Goal: Find specific page/section: Find specific page/section

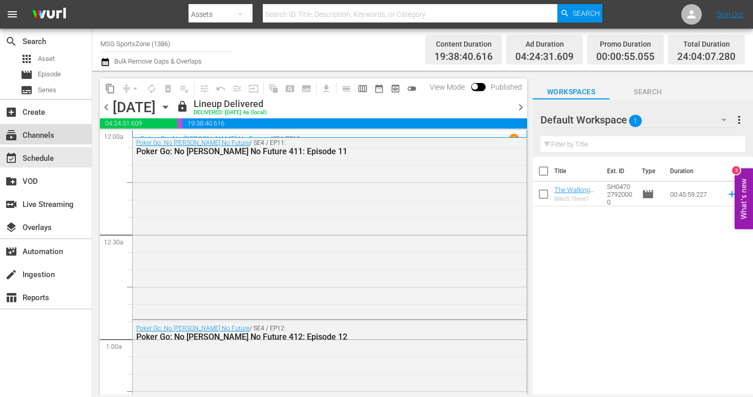
click at [44, 138] on div "subscriptions Channels" at bounding box center [28, 133] width 57 height 9
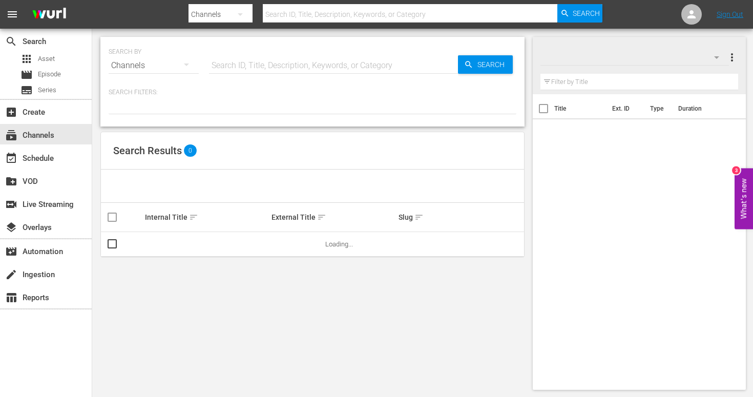
click at [272, 66] on input "text" at bounding box center [333, 65] width 249 height 25
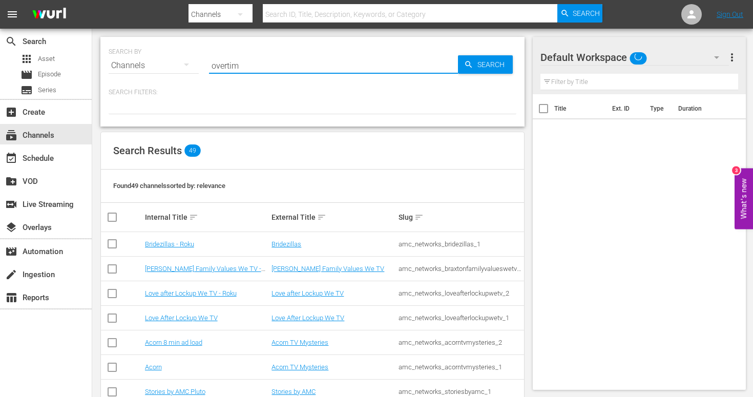
type input "overtime"
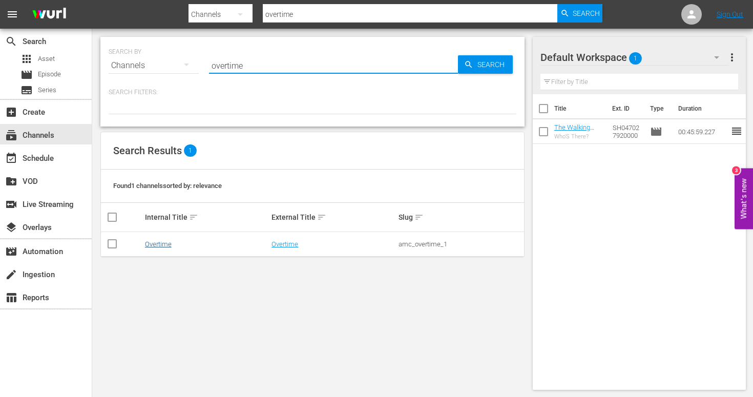
type input "overtime"
click at [159, 244] on link "Overtime" at bounding box center [158, 244] width 27 height 8
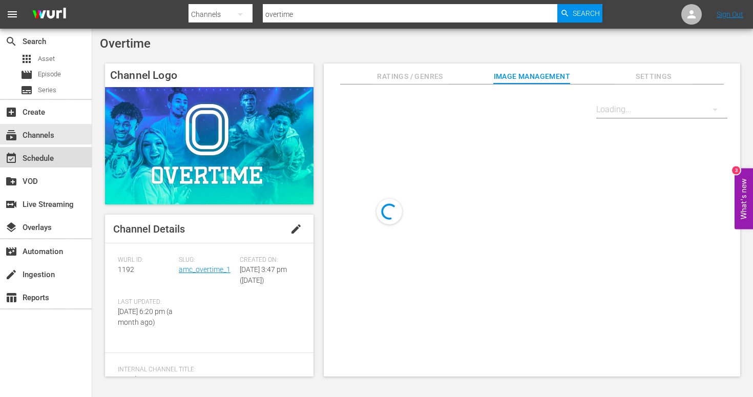
click at [53, 161] on div "event_available Schedule" at bounding box center [28, 156] width 57 height 9
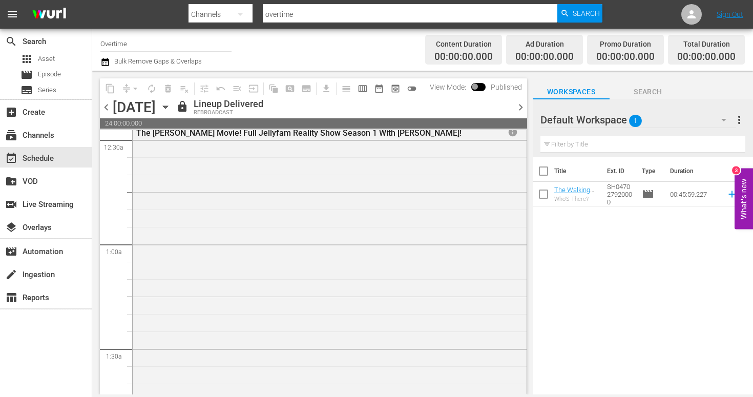
scroll to position [95, 0]
click at [45, 157] on div "event_available Schedule" at bounding box center [28, 156] width 57 height 9
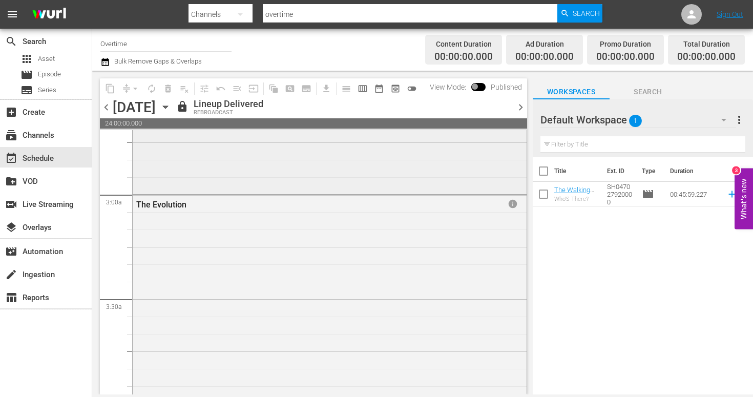
scroll to position [571, 0]
click at [188, 199] on div "The Evolution" at bounding box center [299, 195] width 326 height 10
click at [158, 197] on div "The Evolution" at bounding box center [299, 195] width 326 height 10
click at [168, 198] on div "The Evolution" at bounding box center [299, 195] width 326 height 10
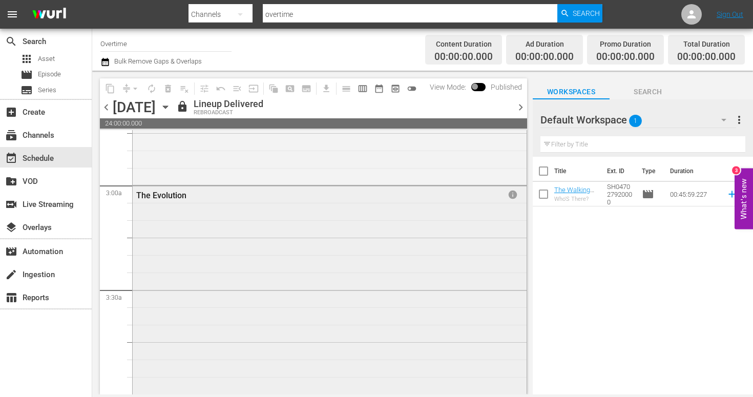
drag, startPoint x: 163, startPoint y: 199, endPoint x: 259, endPoint y: 210, distance: 96.4
click at [163, 199] on div "The Evolution" at bounding box center [299, 195] width 326 height 10
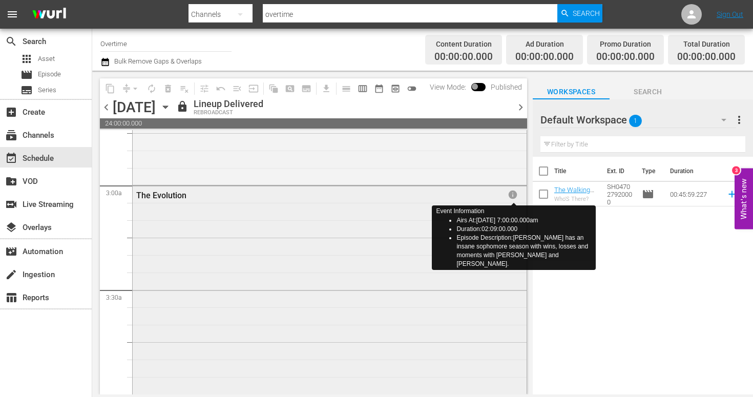
click at [514, 196] on span "info" at bounding box center [512, 194] width 10 height 10
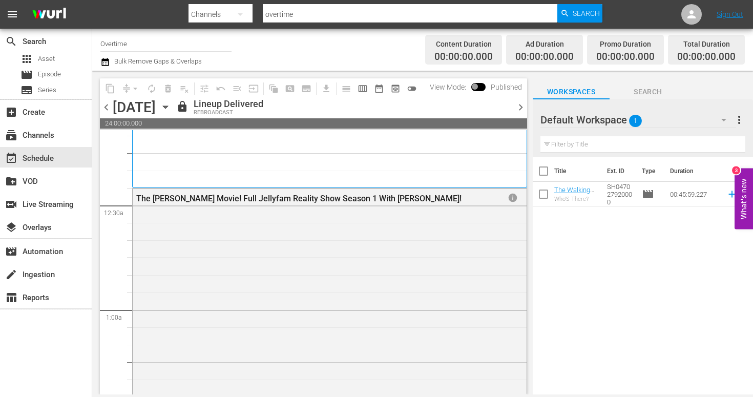
scroll to position [2, 0]
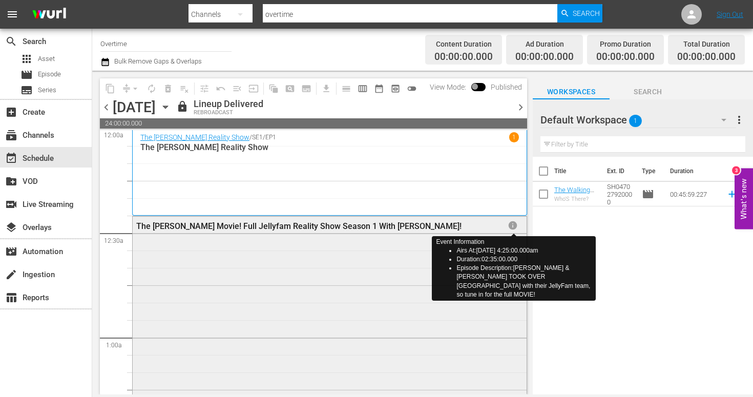
click at [512, 227] on span "info" at bounding box center [512, 225] width 10 height 10
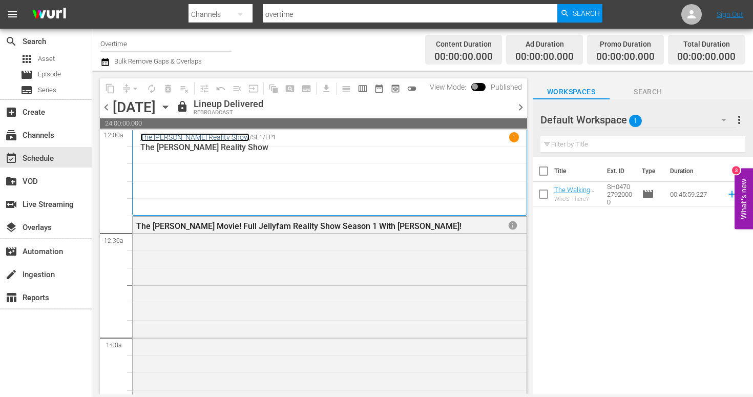
click at [211, 135] on link "The [PERSON_NAME] Reality Show" at bounding box center [194, 137] width 109 height 8
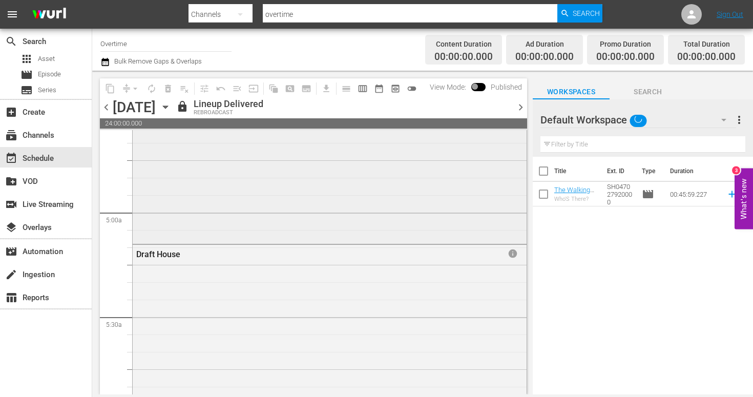
scroll to position [990, 0]
click at [513, 225] on span "info" at bounding box center [512, 225] width 10 height 10
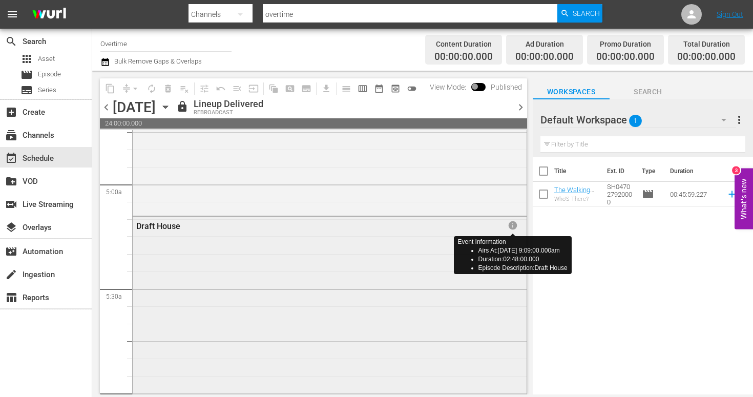
click at [513, 225] on span "info" at bounding box center [512, 225] width 10 height 10
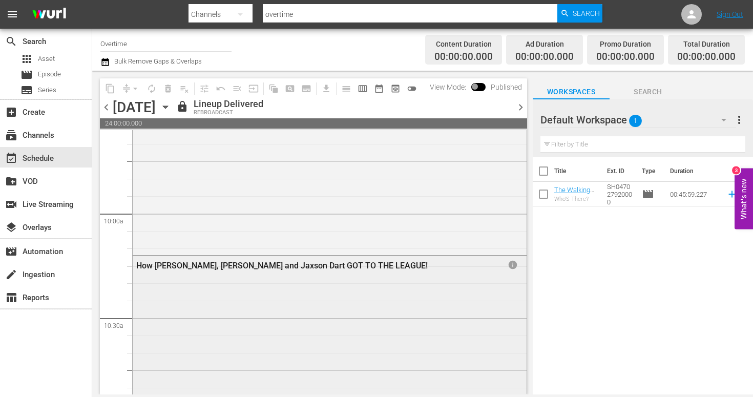
scroll to position [1995, 0]
